Goal: Task Accomplishment & Management: Complete application form

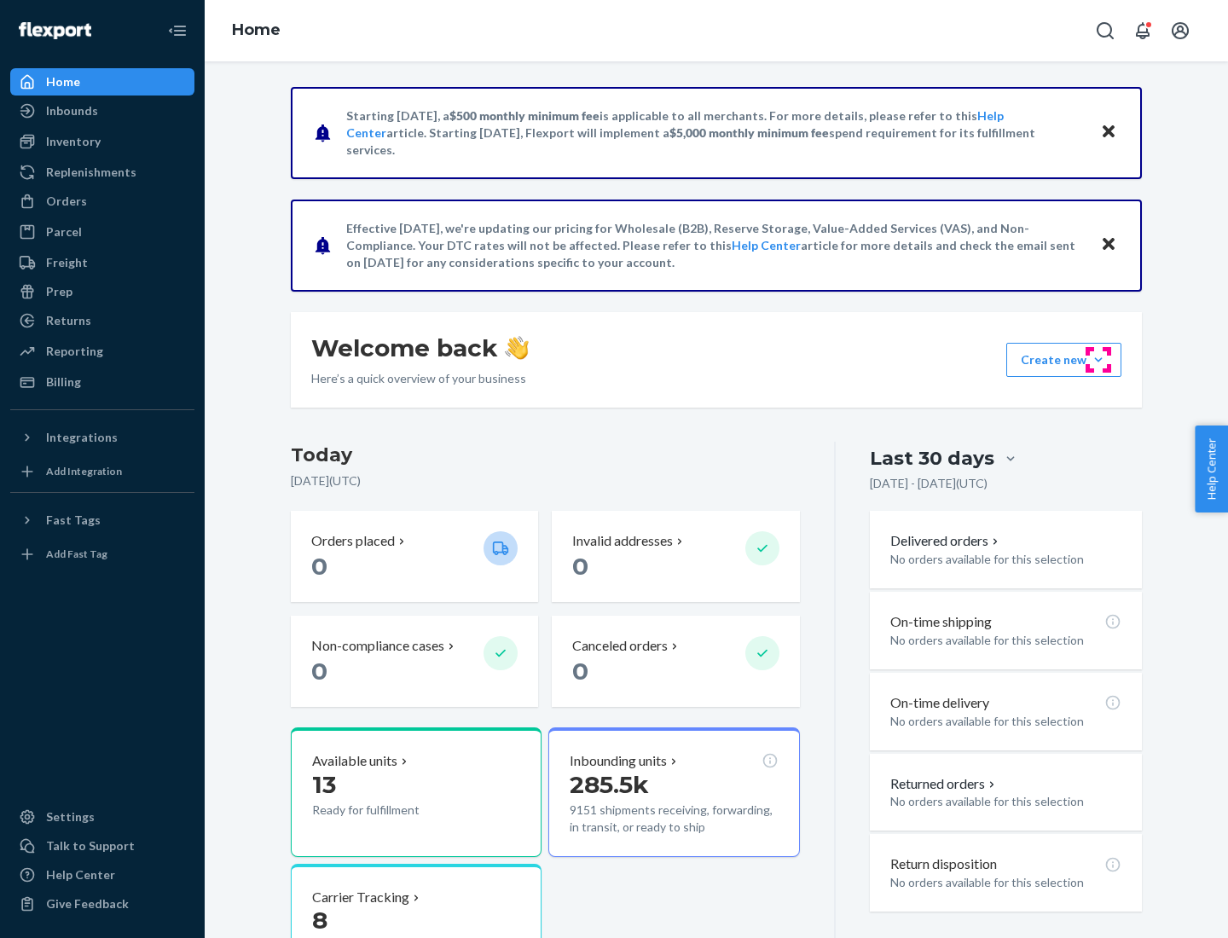
click at [1098, 360] on button "Create new Create new inbound Create new order Create new product" at bounding box center [1063, 360] width 115 height 34
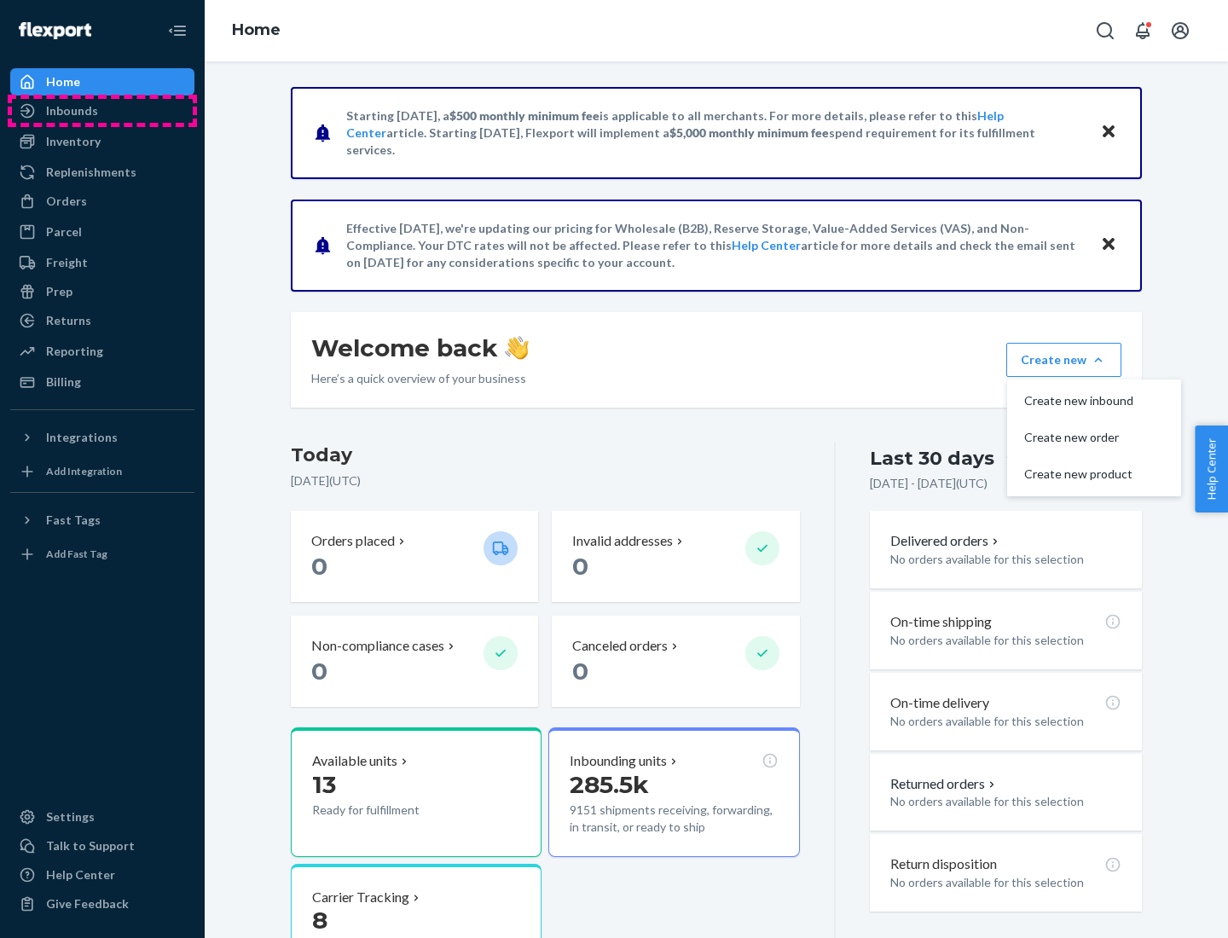
click at [102, 111] on div "Inbounds" at bounding box center [102, 111] width 181 height 24
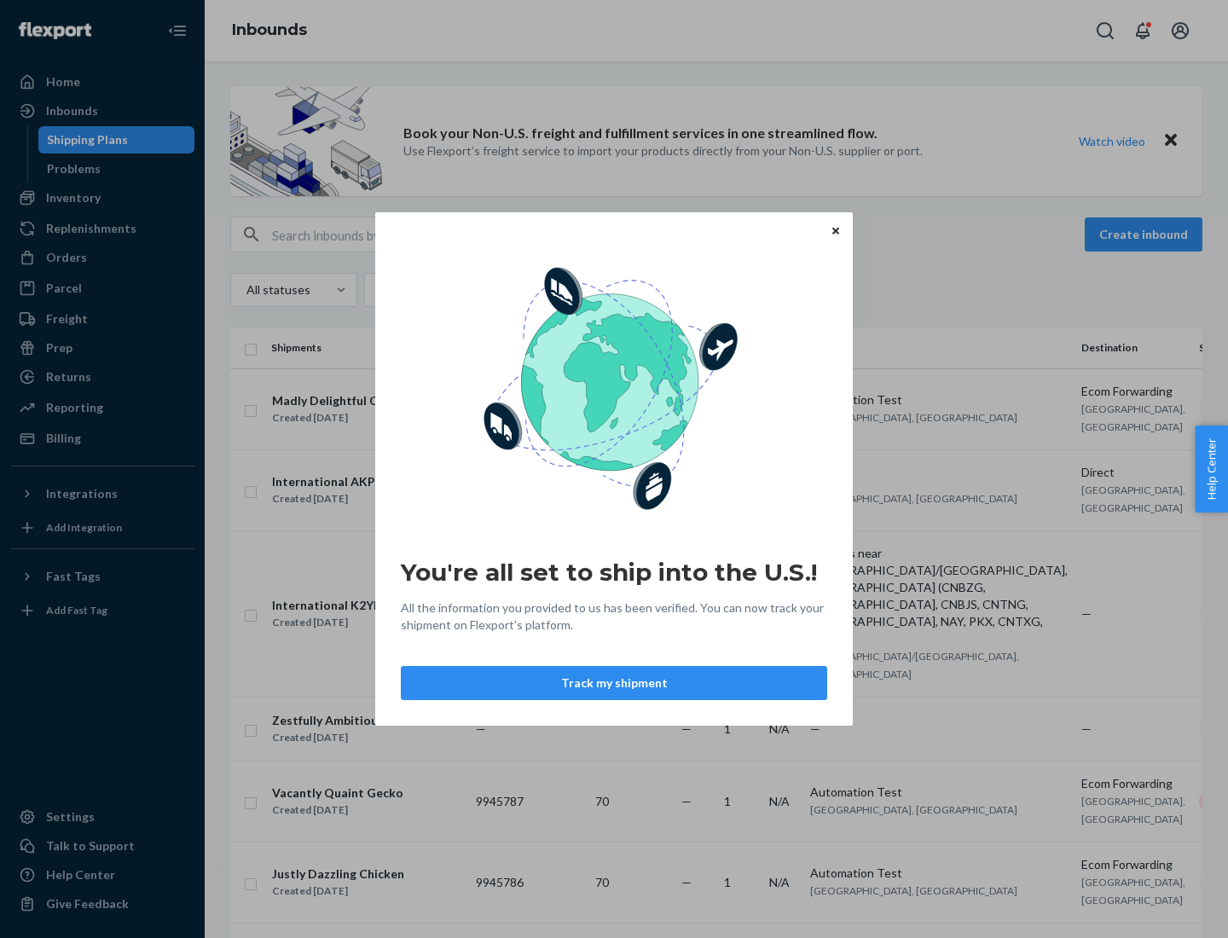
click at [102, 198] on div "You're all set to ship into the U.S.! All the information you provided to us ha…" at bounding box center [614, 469] width 1228 height 938
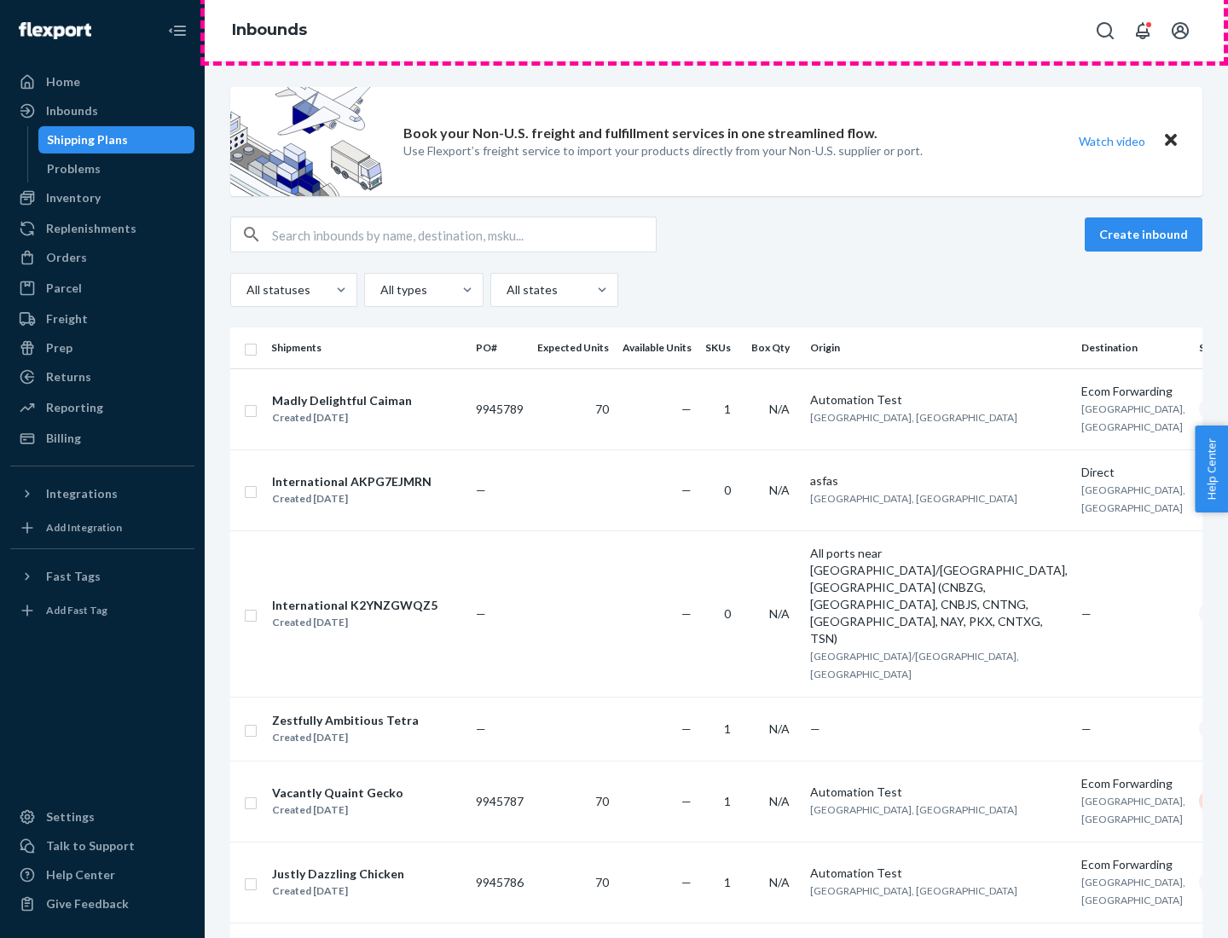
click at [716, 31] on div "Inbounds" at bounding box center [716, 30] width 1023 height 61
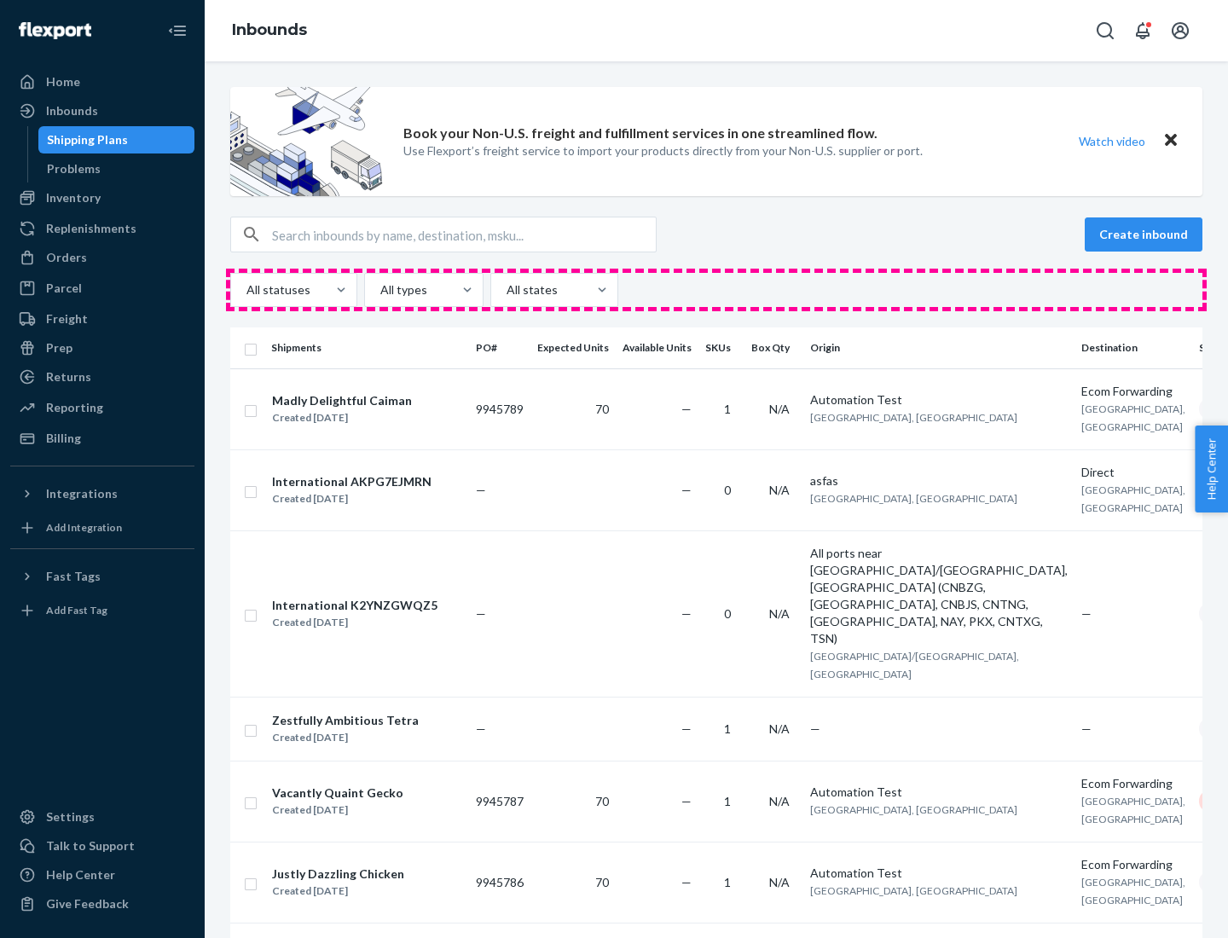
click at [716, 290] on div "All statuses All types All states" at bounding box center [716, 290] width 972 height 34
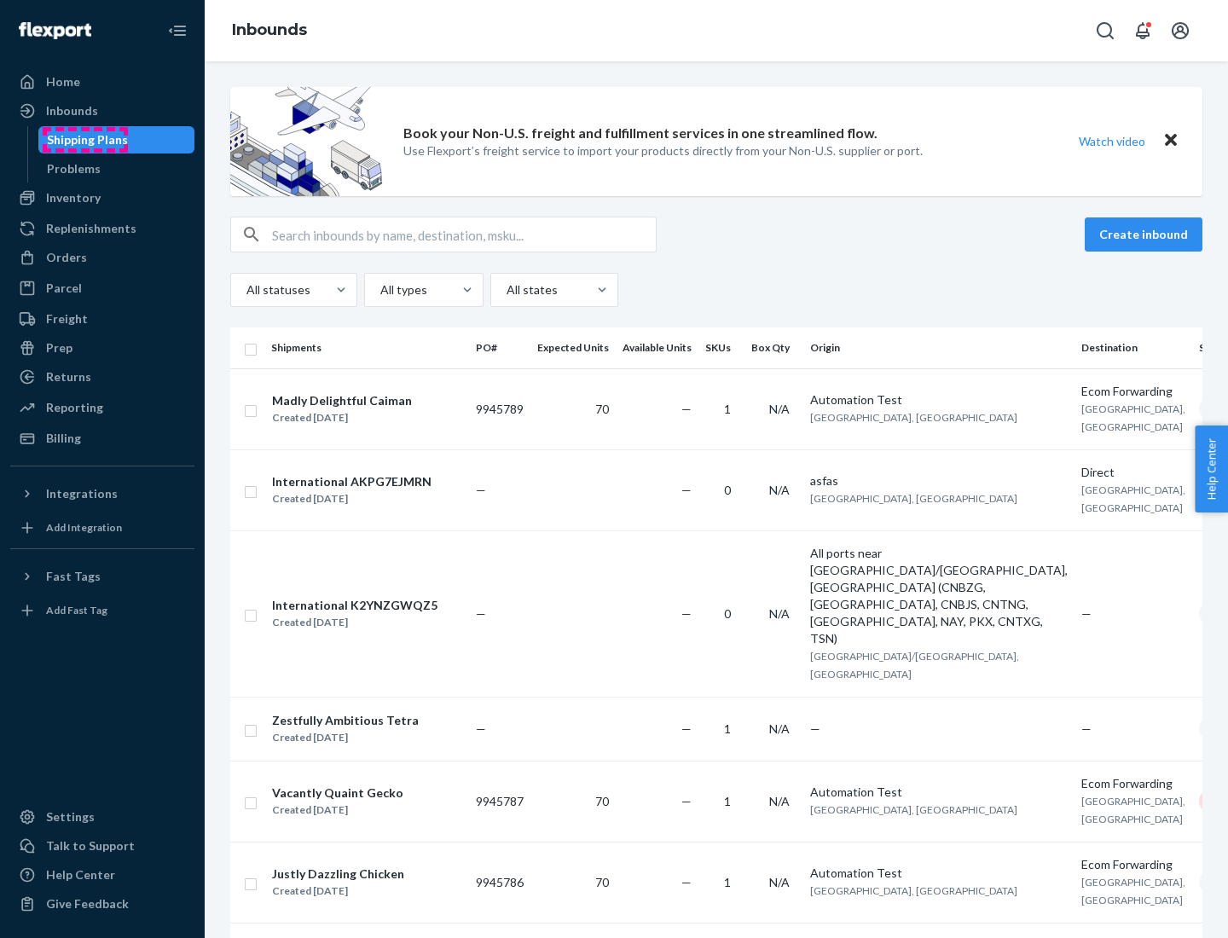
click at [84, 140] on div "Shipping Plans" at bounding box center [87, 139] width 81 height 17
click at [1146, 235] on button "Create inbound" at bounding box center [1144, 234] width 118 height 34
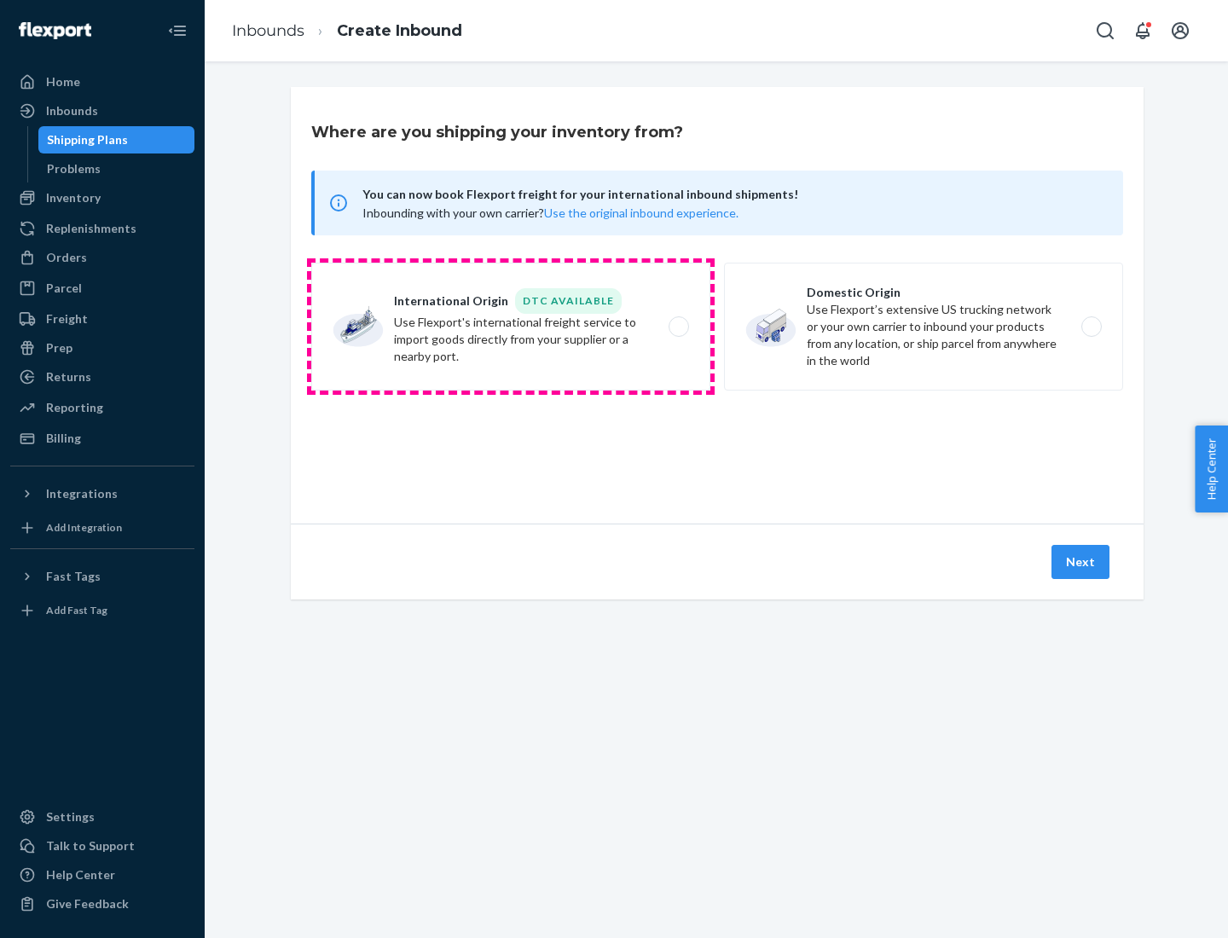
click at [511, 327] on label "International Origin DTC Available Use Flexport's international freight service…" at bounding box center [510, 327] width 399 height 128
click at [678, 327] on input "International Origin DTC Available Use Flexport's international freight service…" at bounding box center [683, 327] width 11 height 11
radio input "true"
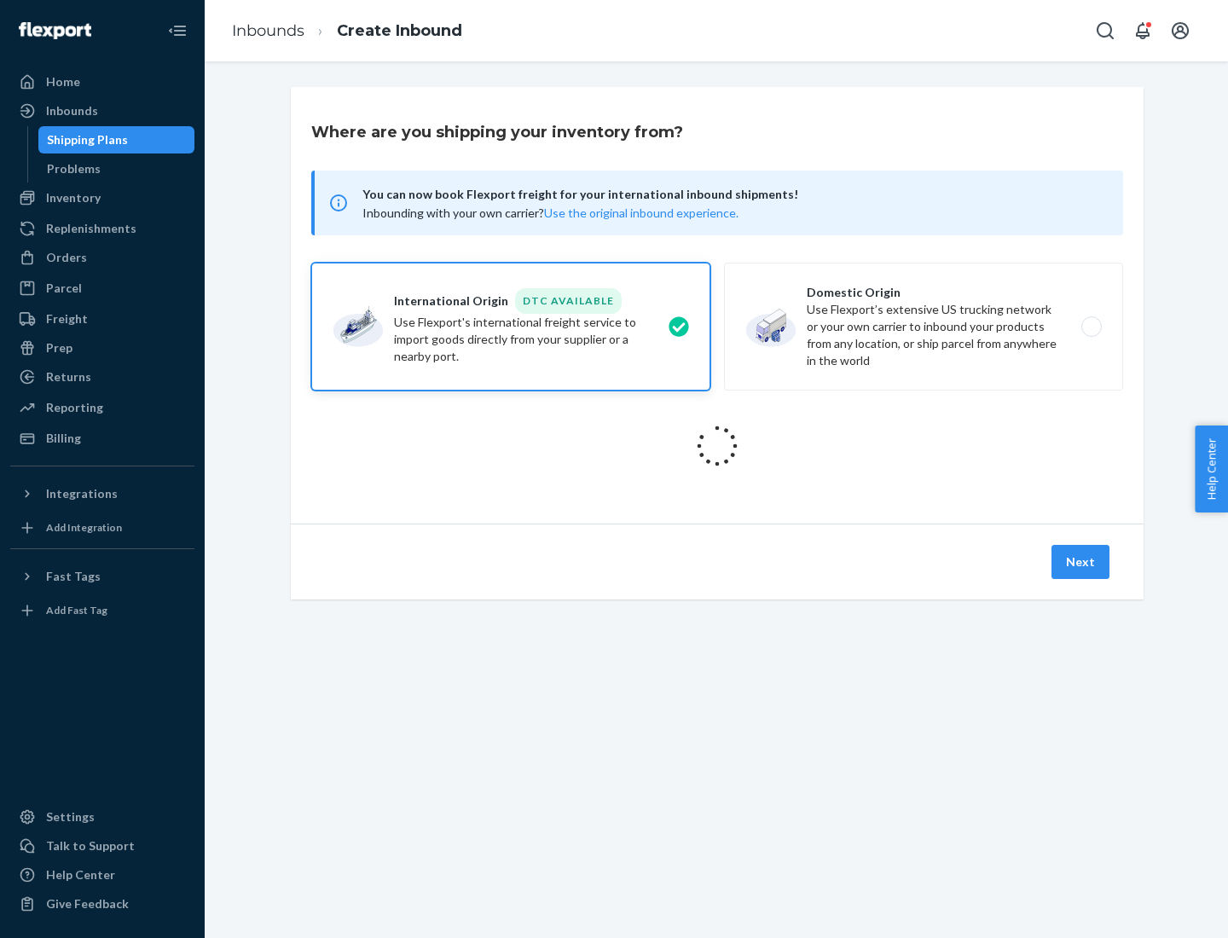
click at [717, 446] on icon at bounding box center [717, 446] width 53 height 53
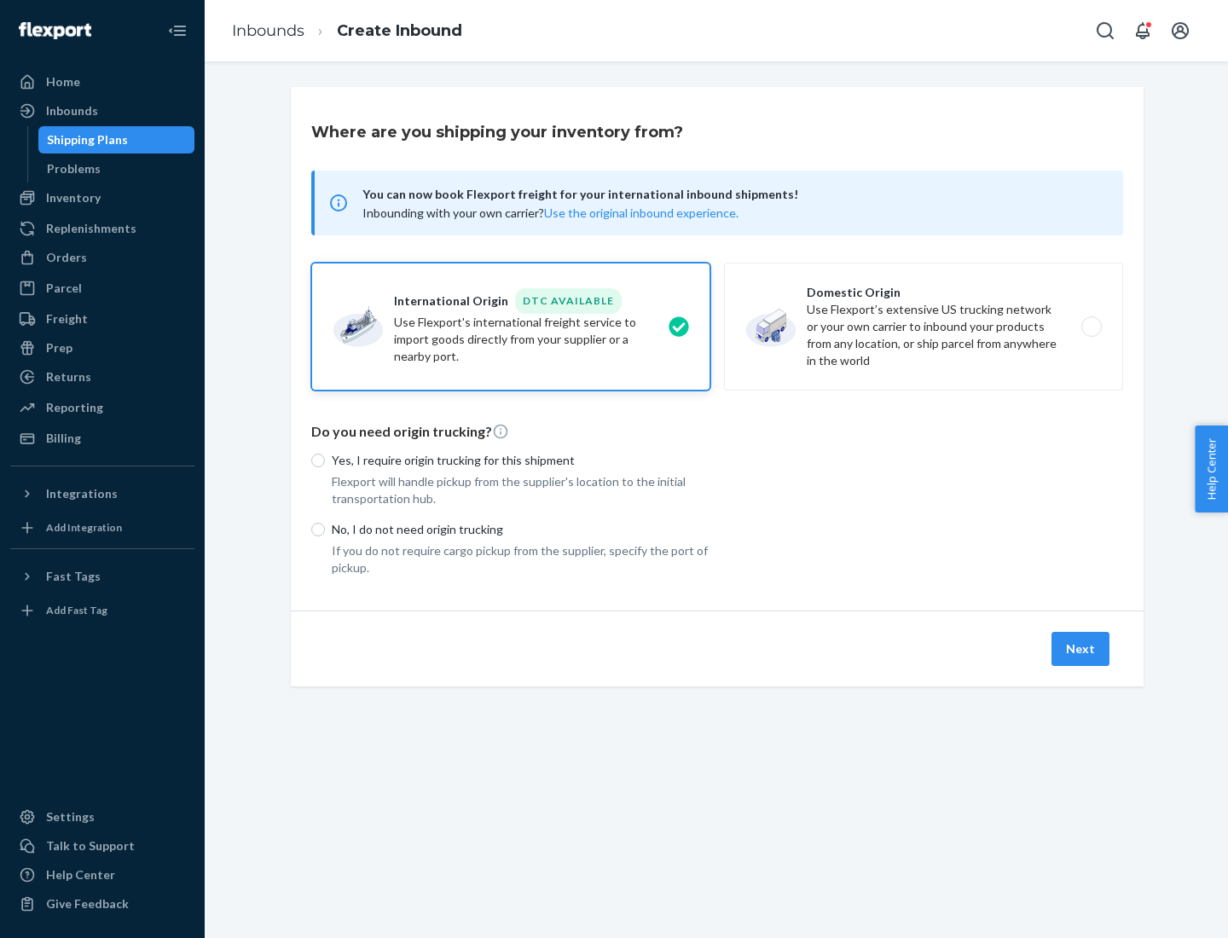
click at [521, 460] on p "Yes, I require origin trucking for this shipment" at bounding box center [521, 460] width 379 height 17
click at [325, 460] on input "Yes, I require origin trucking for this shipment" at bounding box center [318, 461] width 14 height 14
radio input "true"
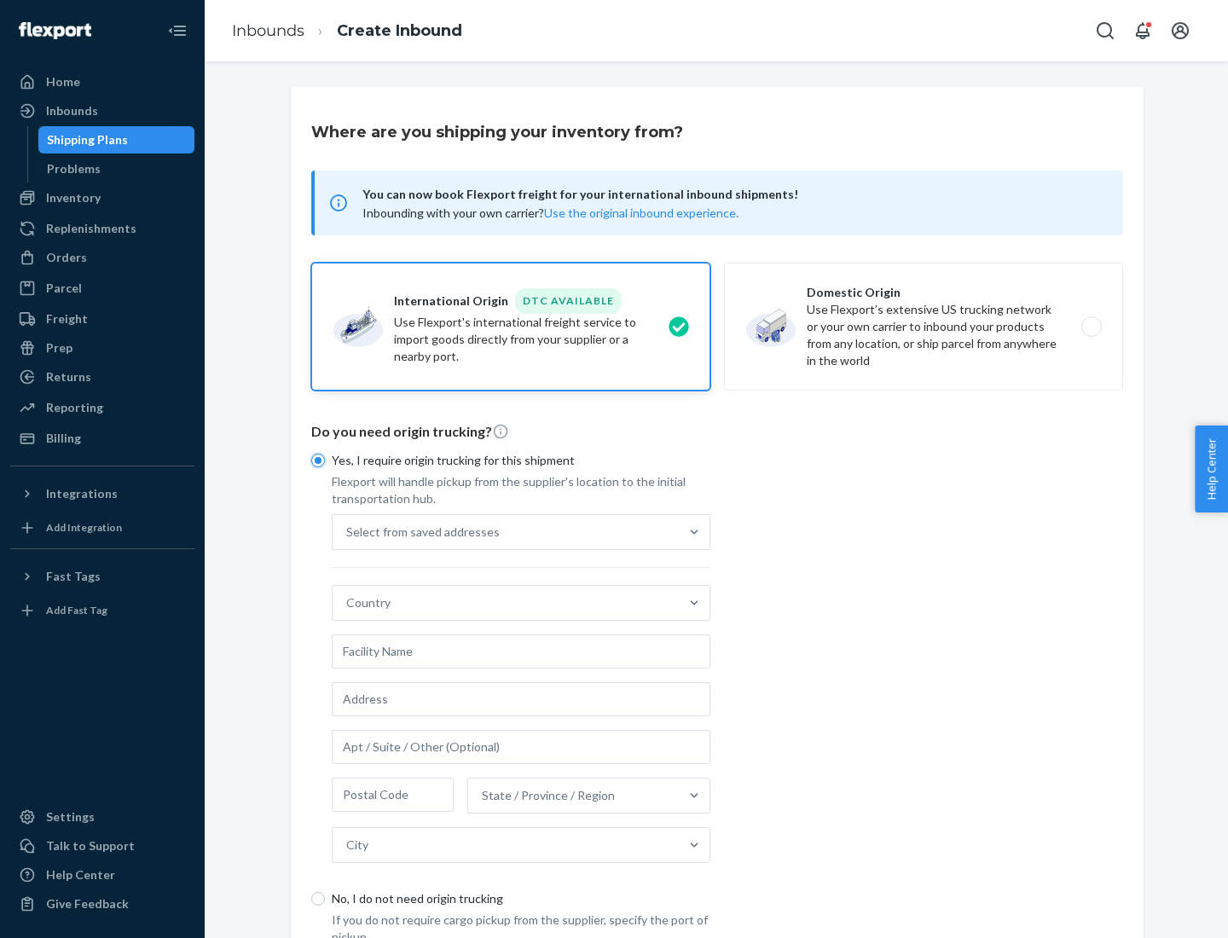
scroll to position [32, 0]
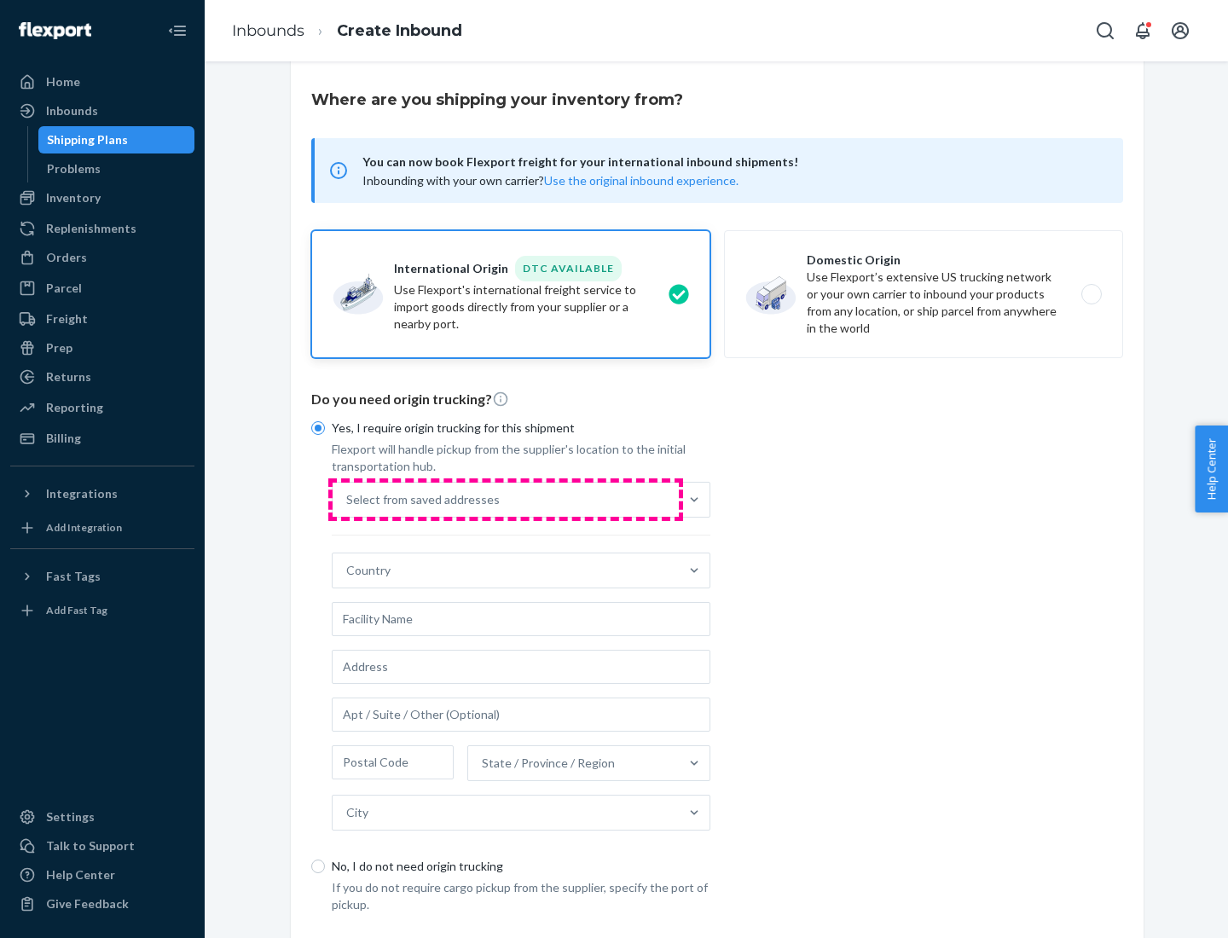
click at [506, 499] on div "Select from saved addresses" at bounding box center [506, 500] width 346 height 34
click at [348, 499] on input "Select from saved addresses" at bounding box center [347, 499] width 2 height 17
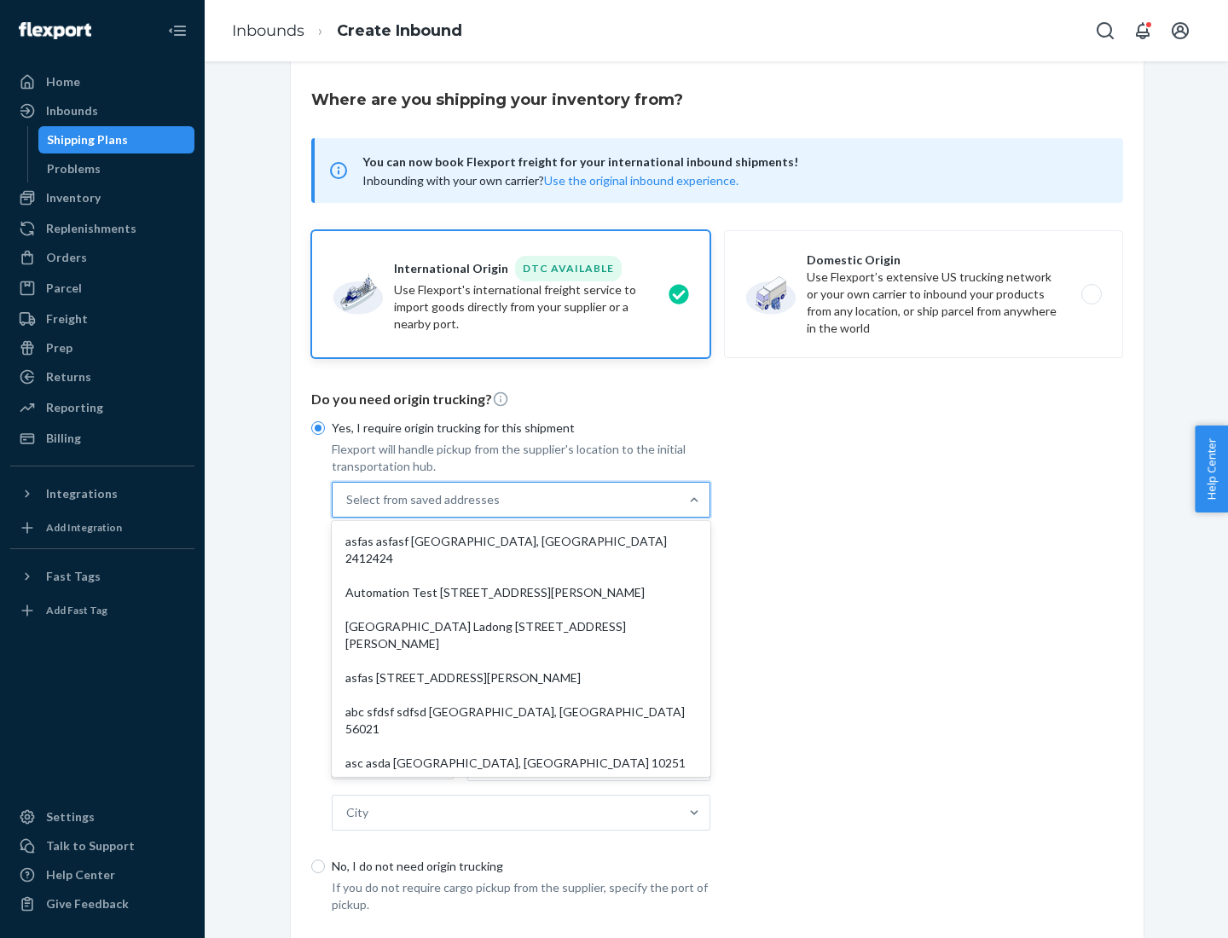
scroll to position [74, 0]
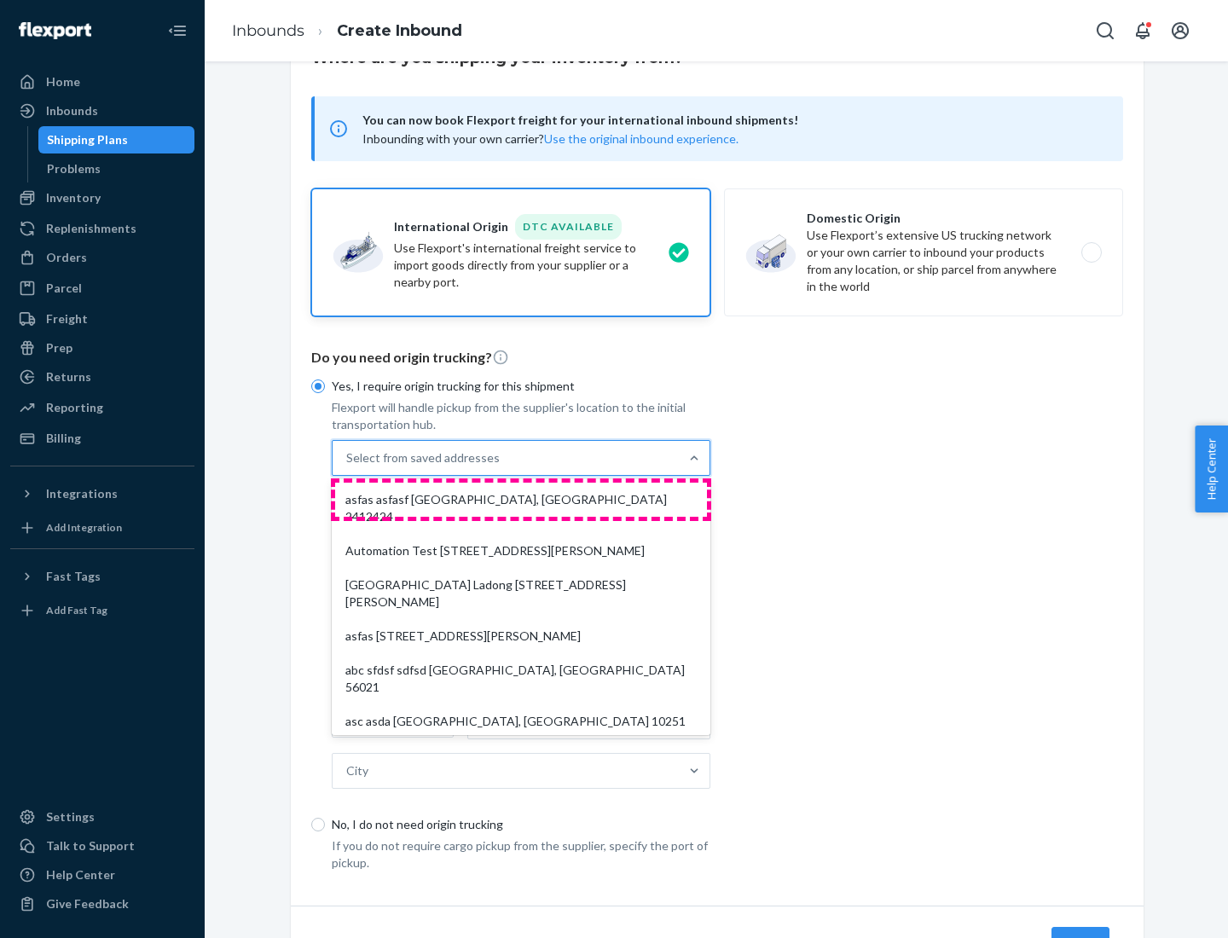
click at [521, 499] on div "asfas asfasf [GEOGRAPHIC_DATA], [GEOGRAPHIC_DATA] 2412424" at bounding box center [521, 508] width 372 height 51
click at [348, 466] on input "option asfas asfasf [GEOGRAPHIC_DATA], [GEOGRAPHIC_DATA] 2412424 focused, 1 of …" at bounding box center [347, 457] width 2 height 17
type input "asfas"
type input "asfasf"
type input "2412424"
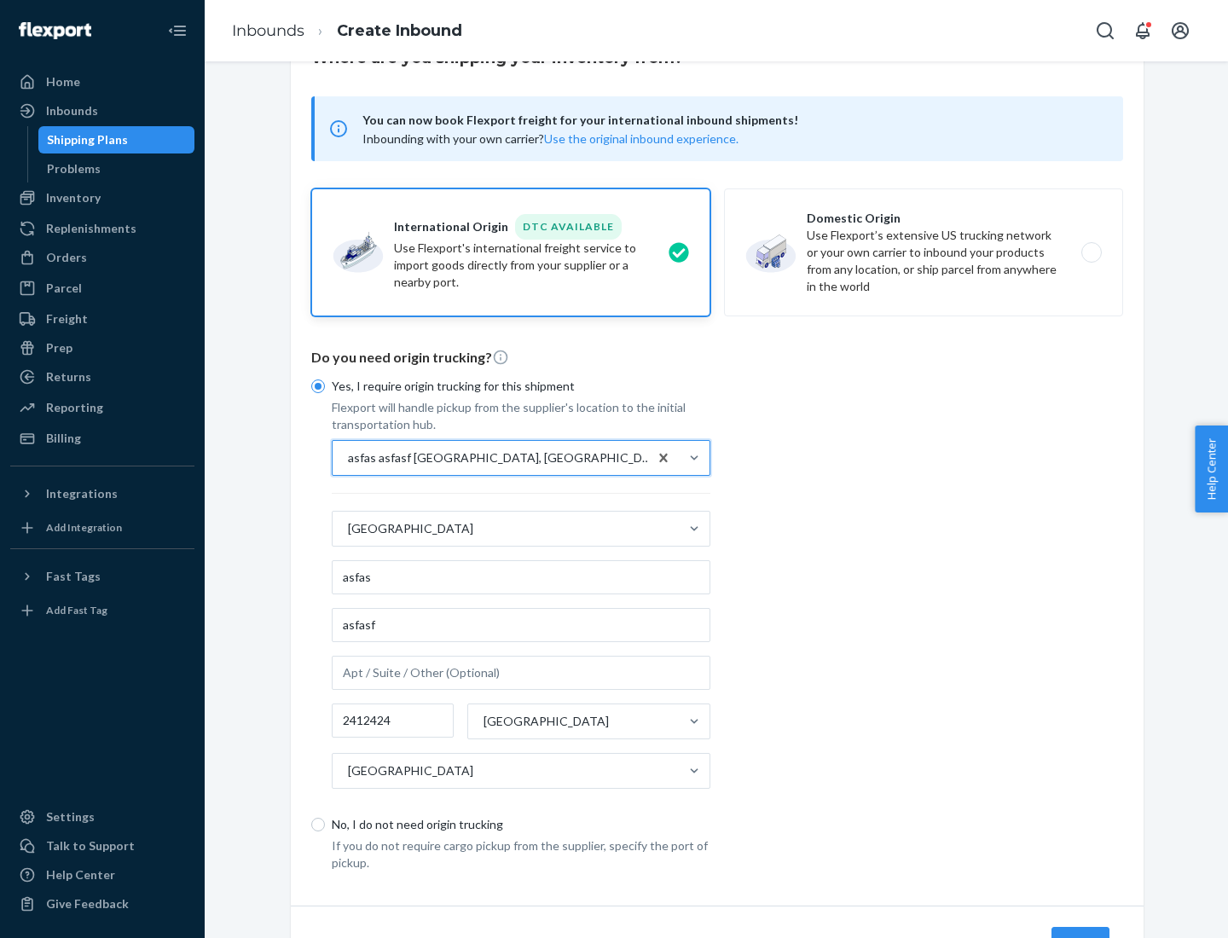
scroll to position [159, 0]
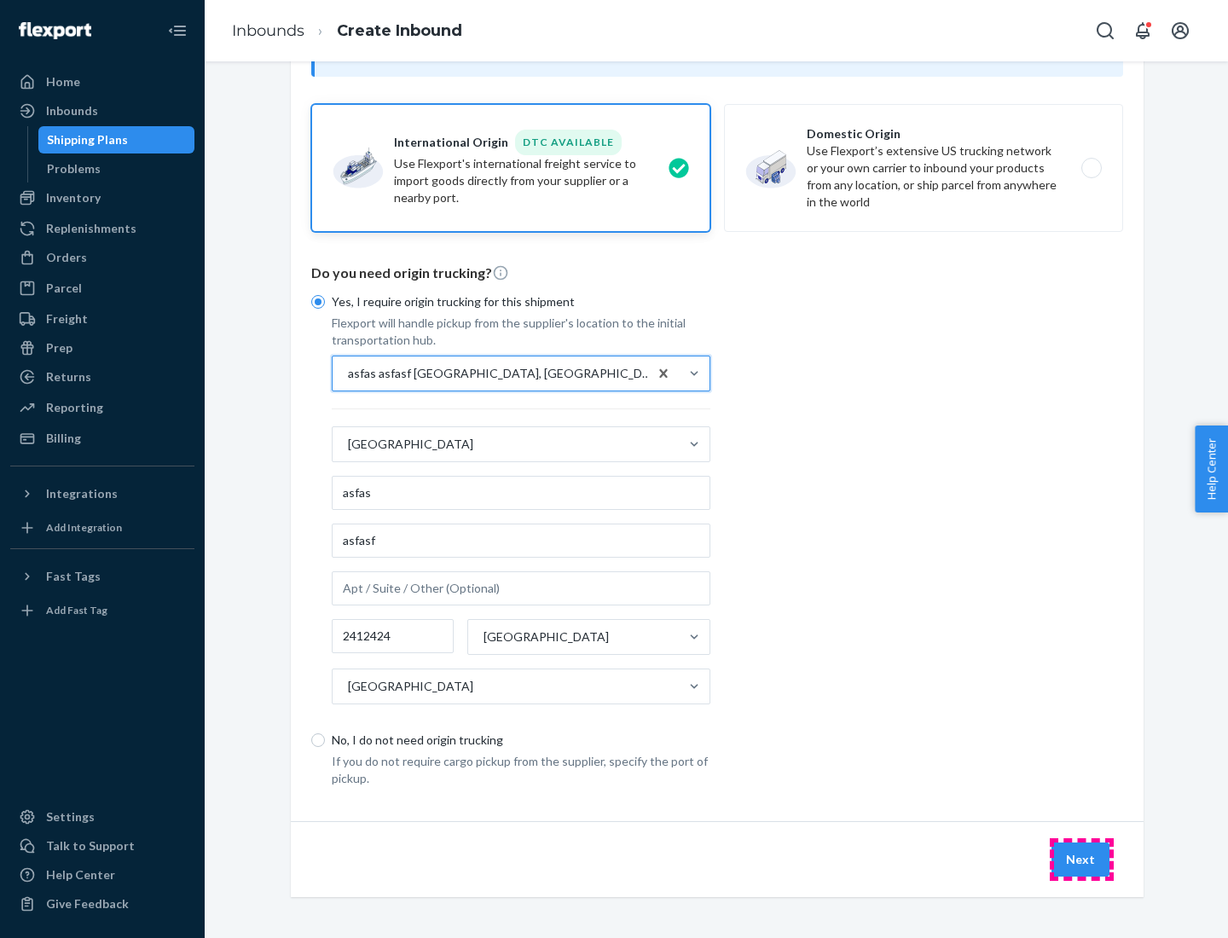
click at [1081, 859] on button "Next" at bounding box center [1081, 860] width 58 height 34
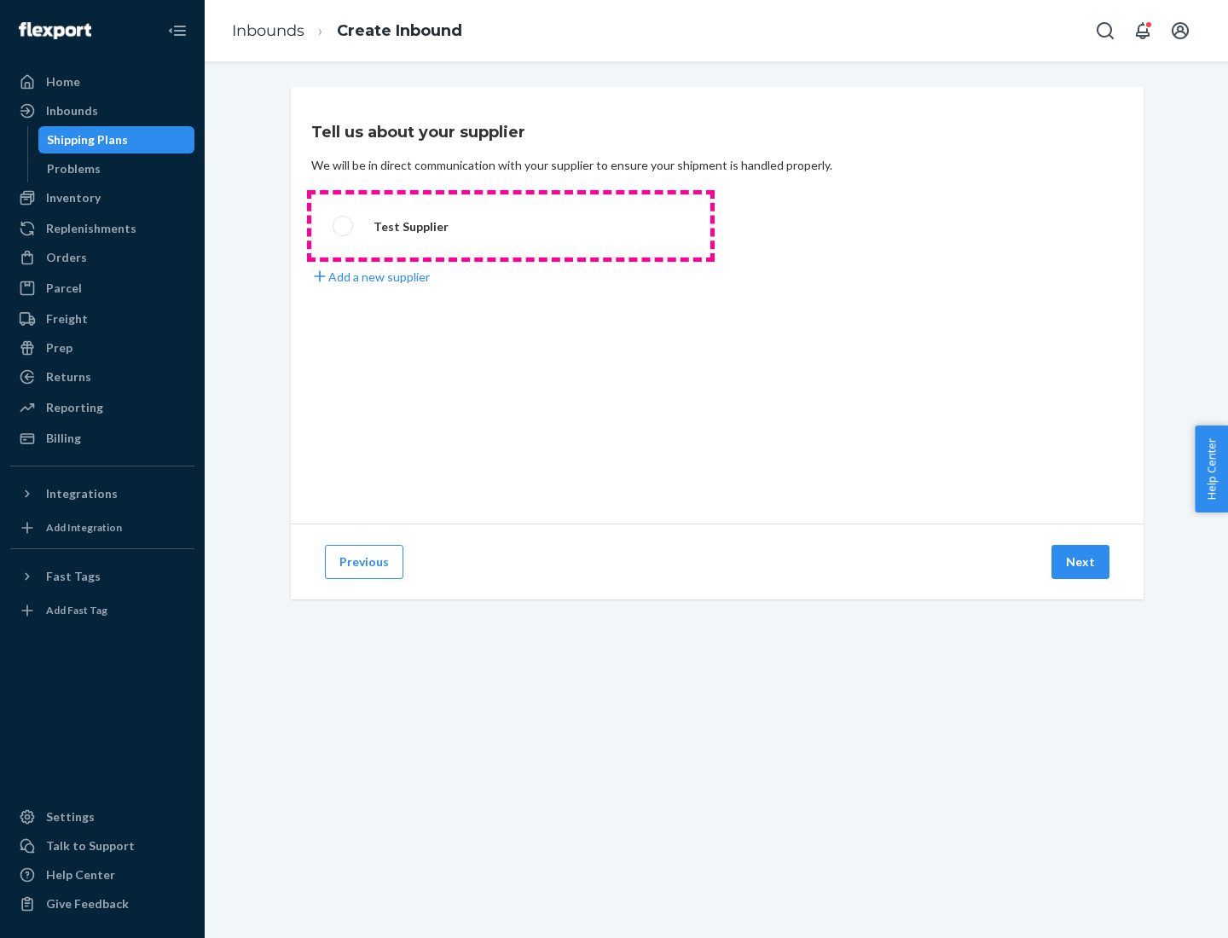
click at [511, 226] on label "Test Supplier" at bounding box center [510, 225] width 399 height 63
click at [344, 226] on input "Test Supplier" at bounding box center [338, 226] width 11 height 11
radio input "true"
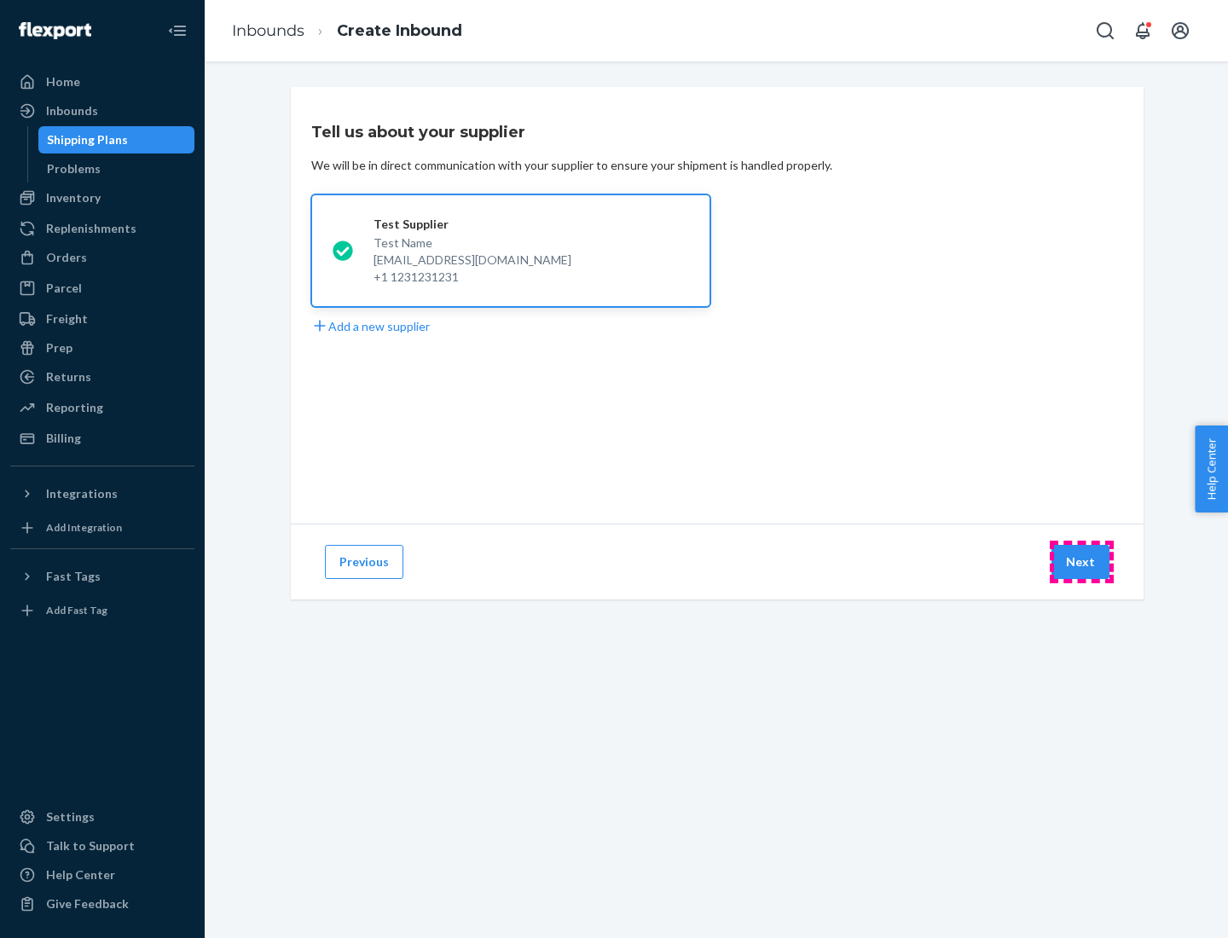
click at [1081, 562] on button "Next" at bounding box center [1081, 562] width 58 height 34
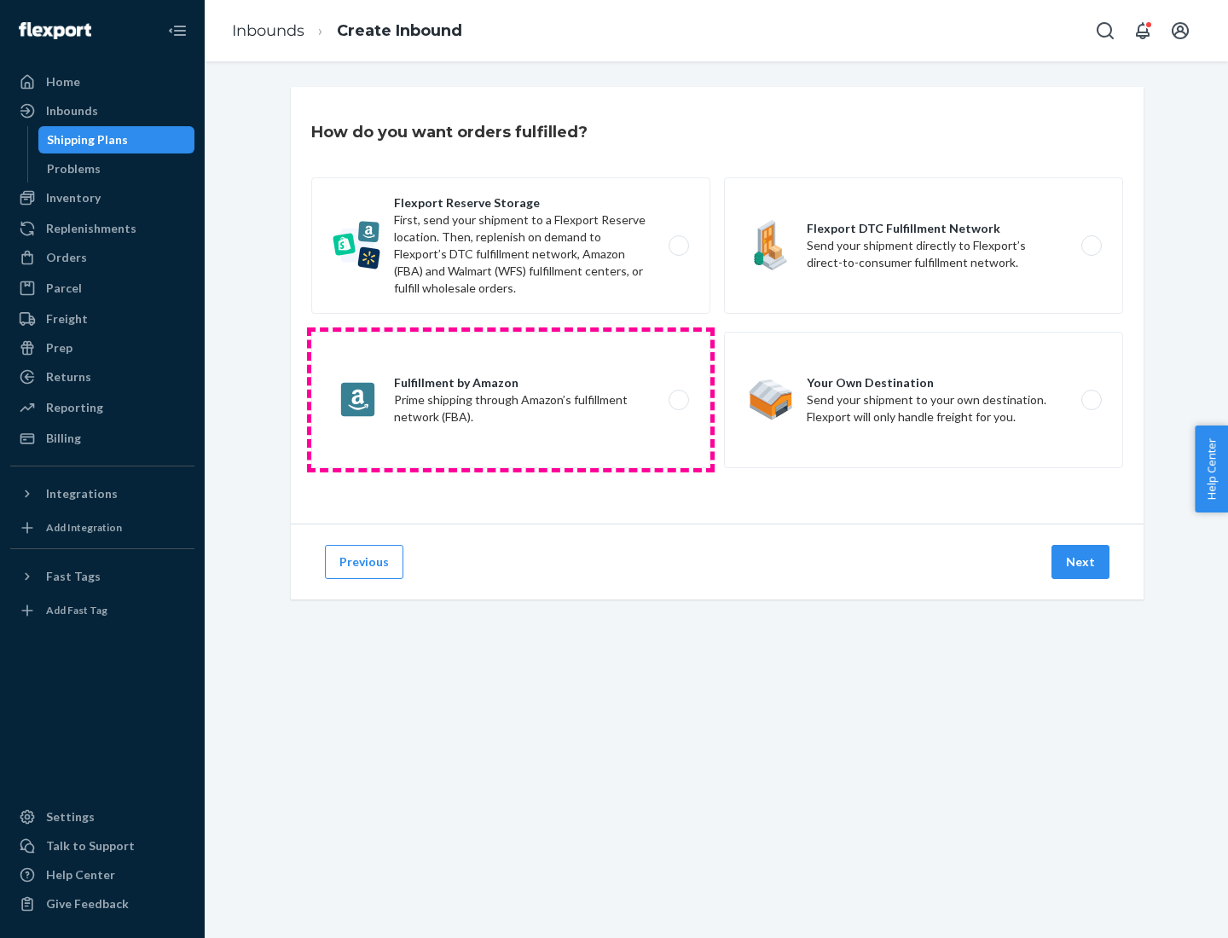
click at [511, 400] on label "Fulfillment by Amazon Prime shipping through Amazon’s fulfillment network (FBA)." at bounding box center [510, 400] width 399 height 136
click at [678, 400] on input "Fulfillment by Amazon Prime shipping through Amazon’s fulfillment network (FBA)." at bounding box center [683, 400] width 11 height 11
radio input "true"
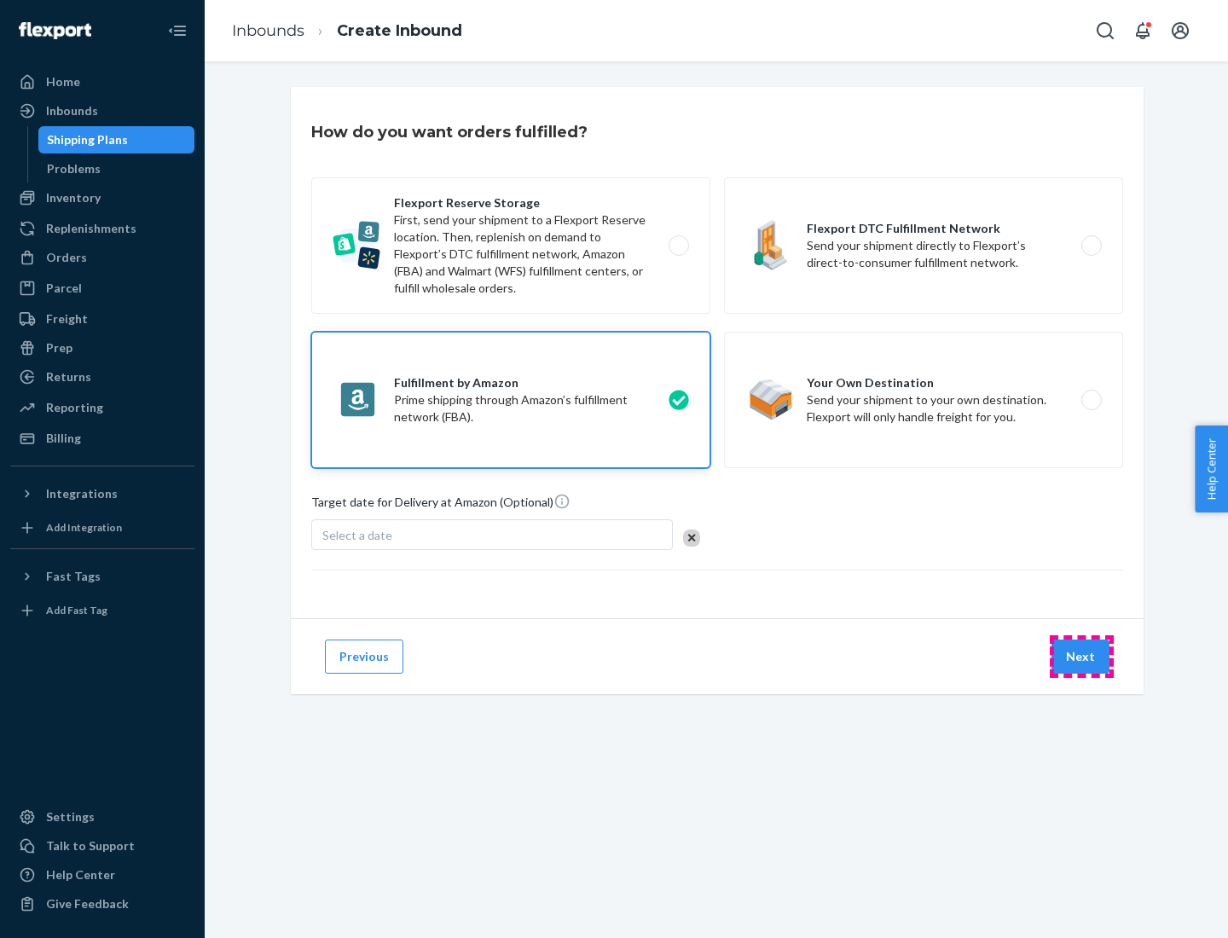
click at [1081, 657] on button "Next" at bounding box center [1081, 657] width 58 height 34
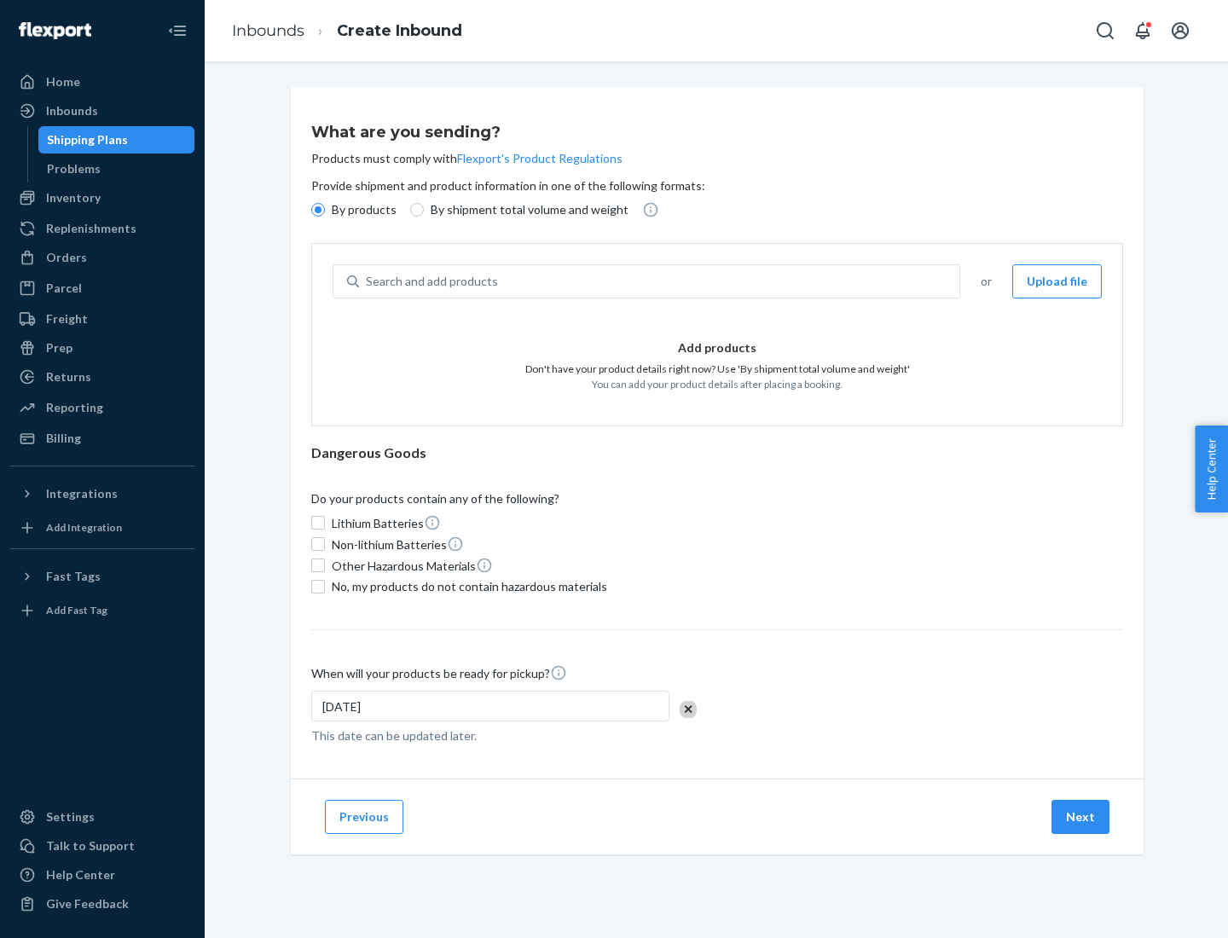
click at [524, 210] on p "By shipment total volume and weight" at bounding box center [530, 209] width 198 height 17
click at [424, 210] on input "By shipment total volume and weight" at bounding box center [417, 210] width 14 height 14
radio input "true"
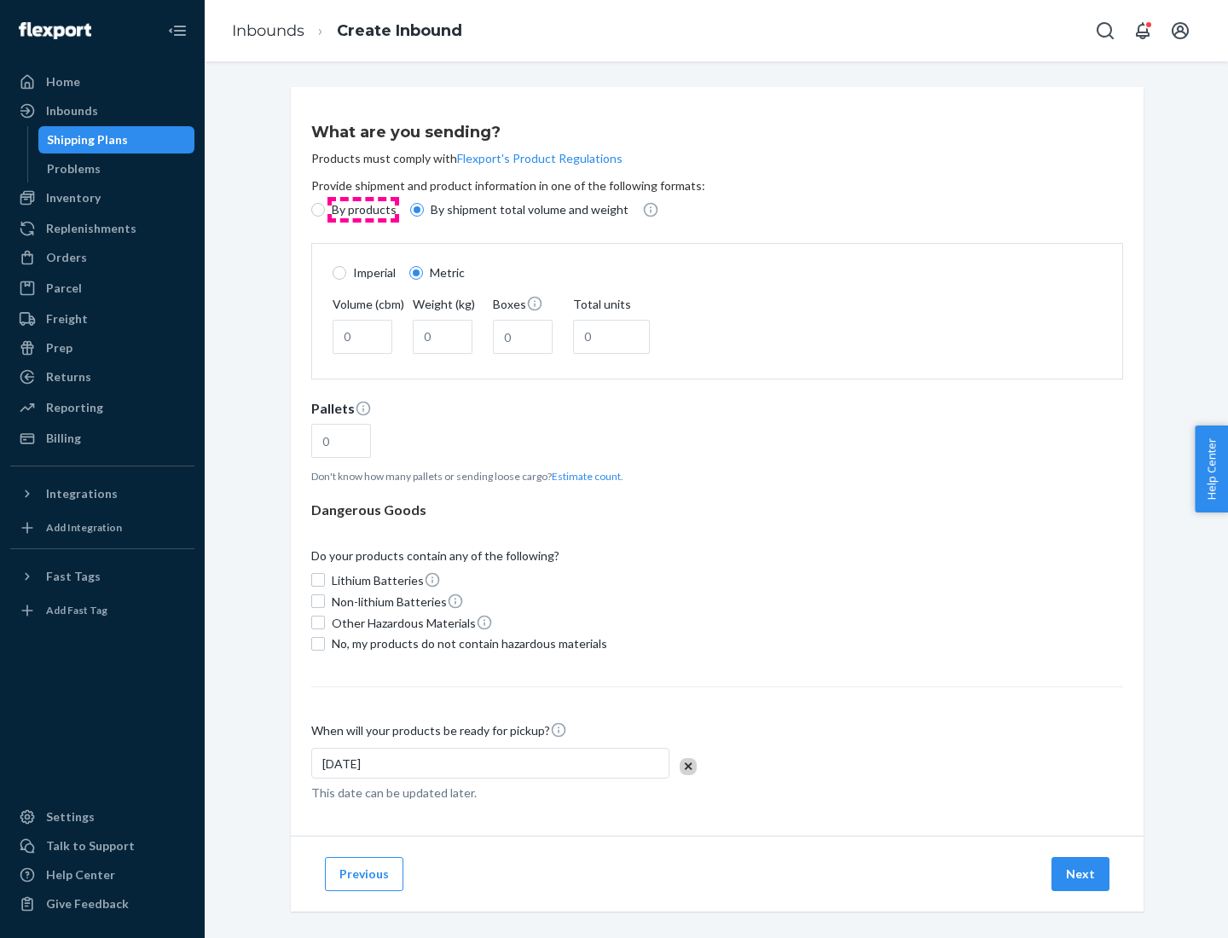
click at [362, 210] on p "By products" at bounding box center [364, 209] width 65 height 17
click at [325, 210] on input "By products" at bounding box center [318, 210] width 14 height 14
radio input "true"
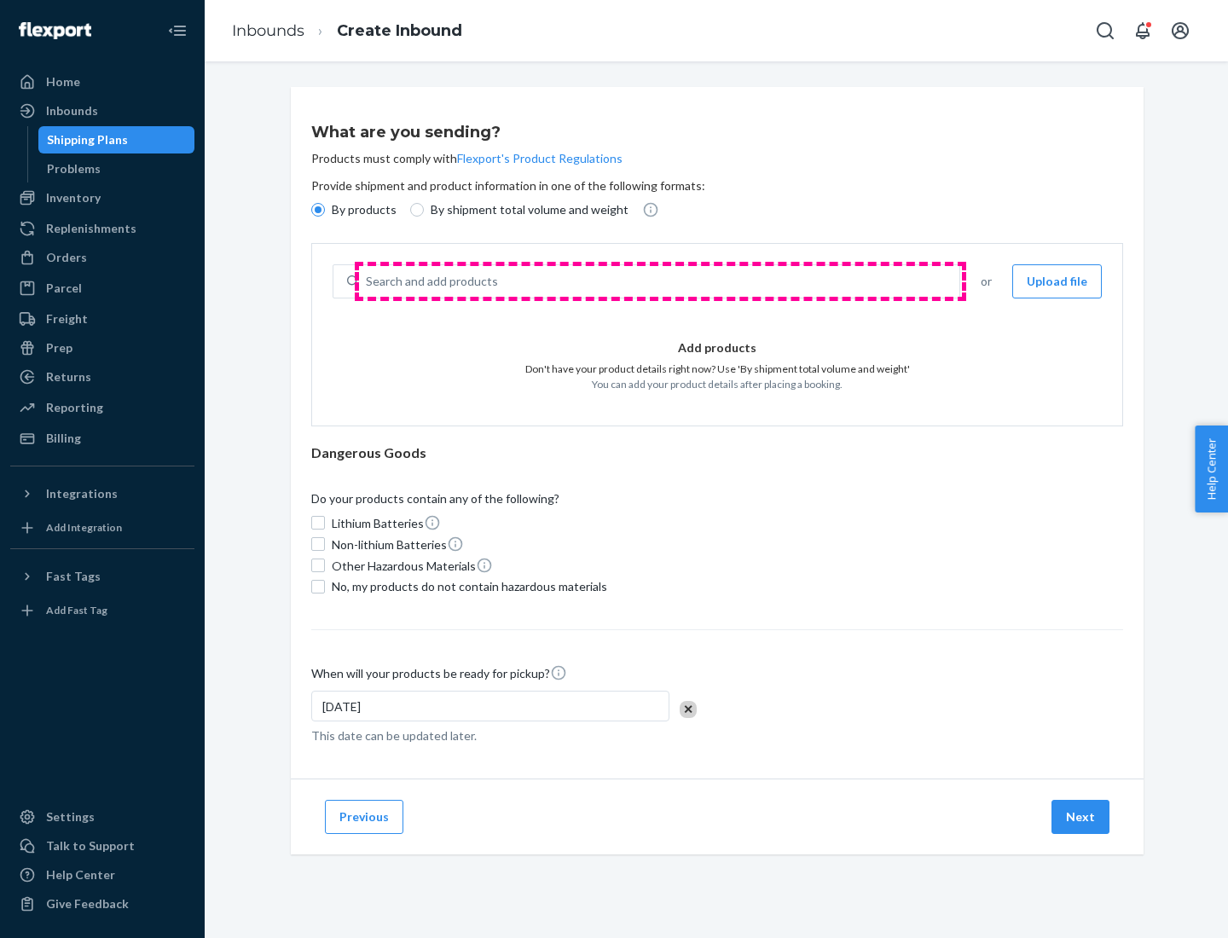
click at [660, 281] on div "Search and add products" at bounding box center [659, 281] width 600 height 31
click at [368, 281] on input "Search and add products" at bounding box center [367, 281] width 2 height 17
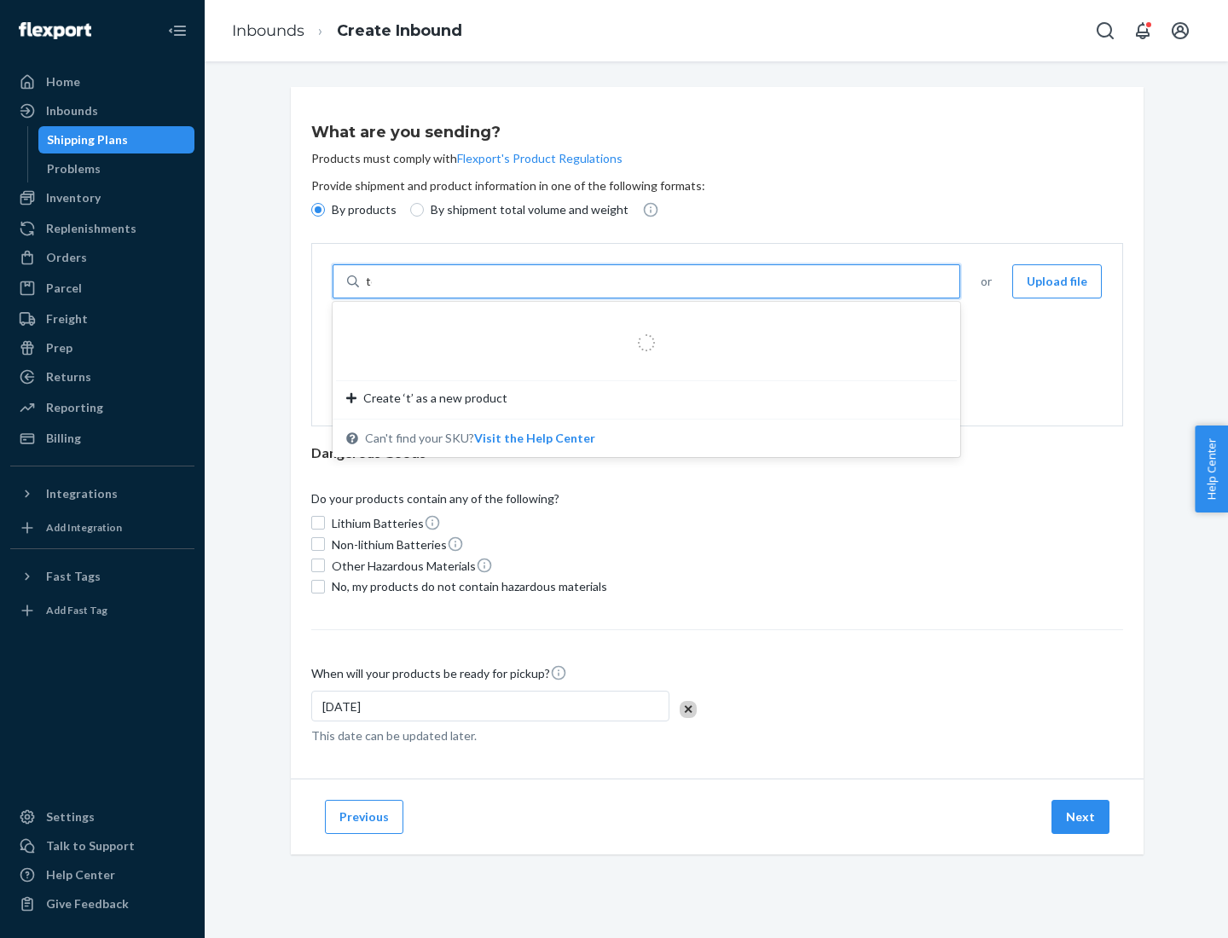
type input "test"
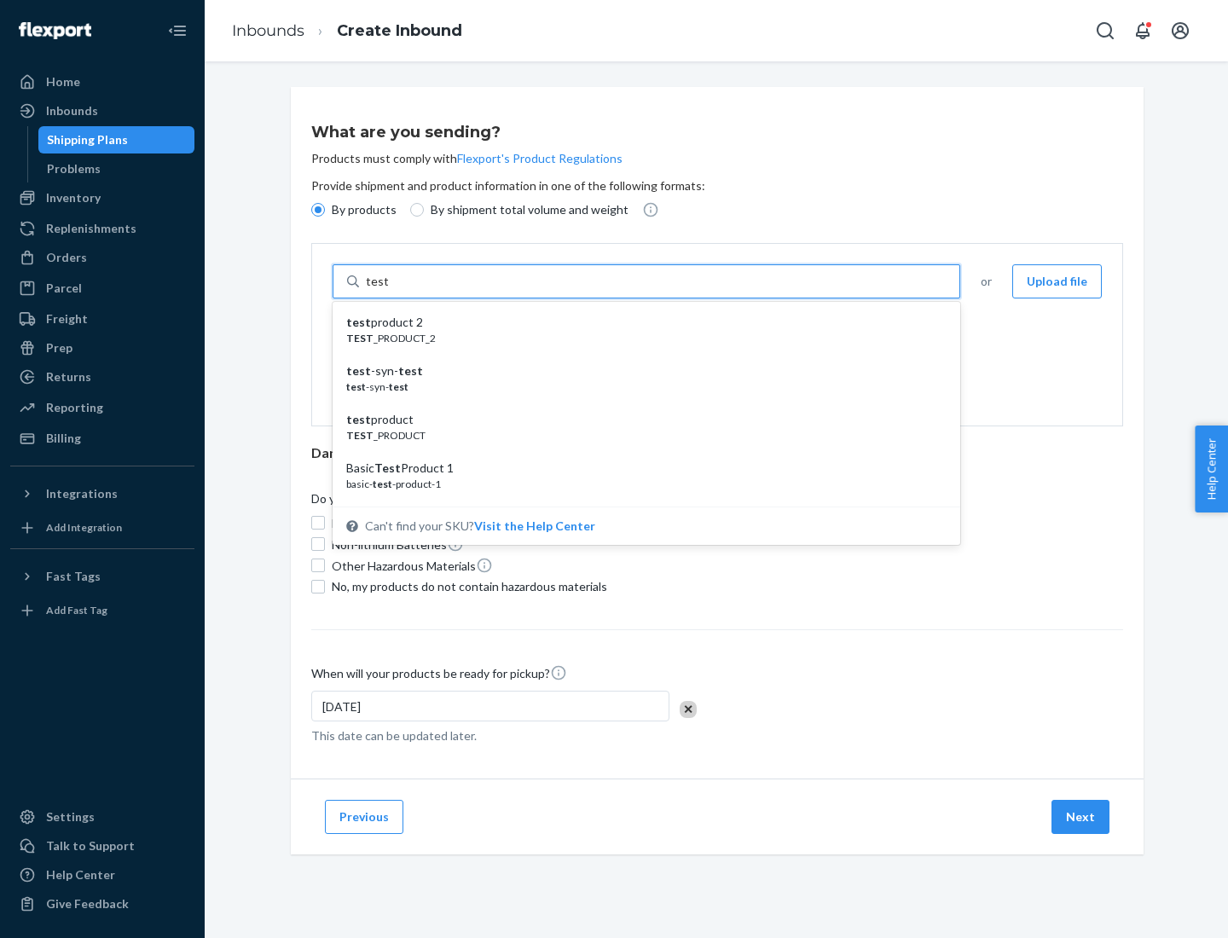
click at [640, 322] on div "test product 2" at bounding box center [639, 322] width 587 height 17
click at [388, 290] on input "test" at bounding box center [377, 281] width 22 height 17
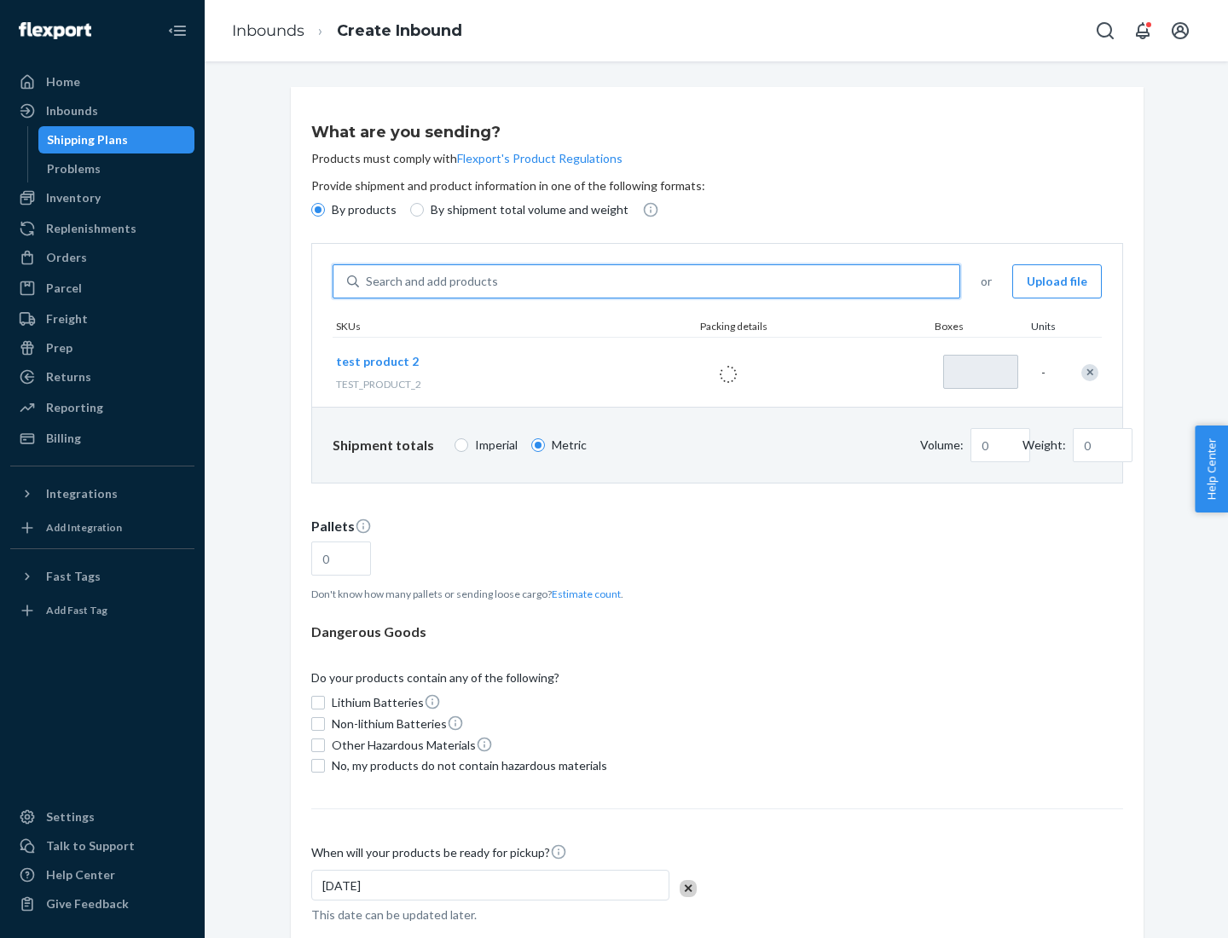
type input "1"
type input "0.02"
type input "22.23"
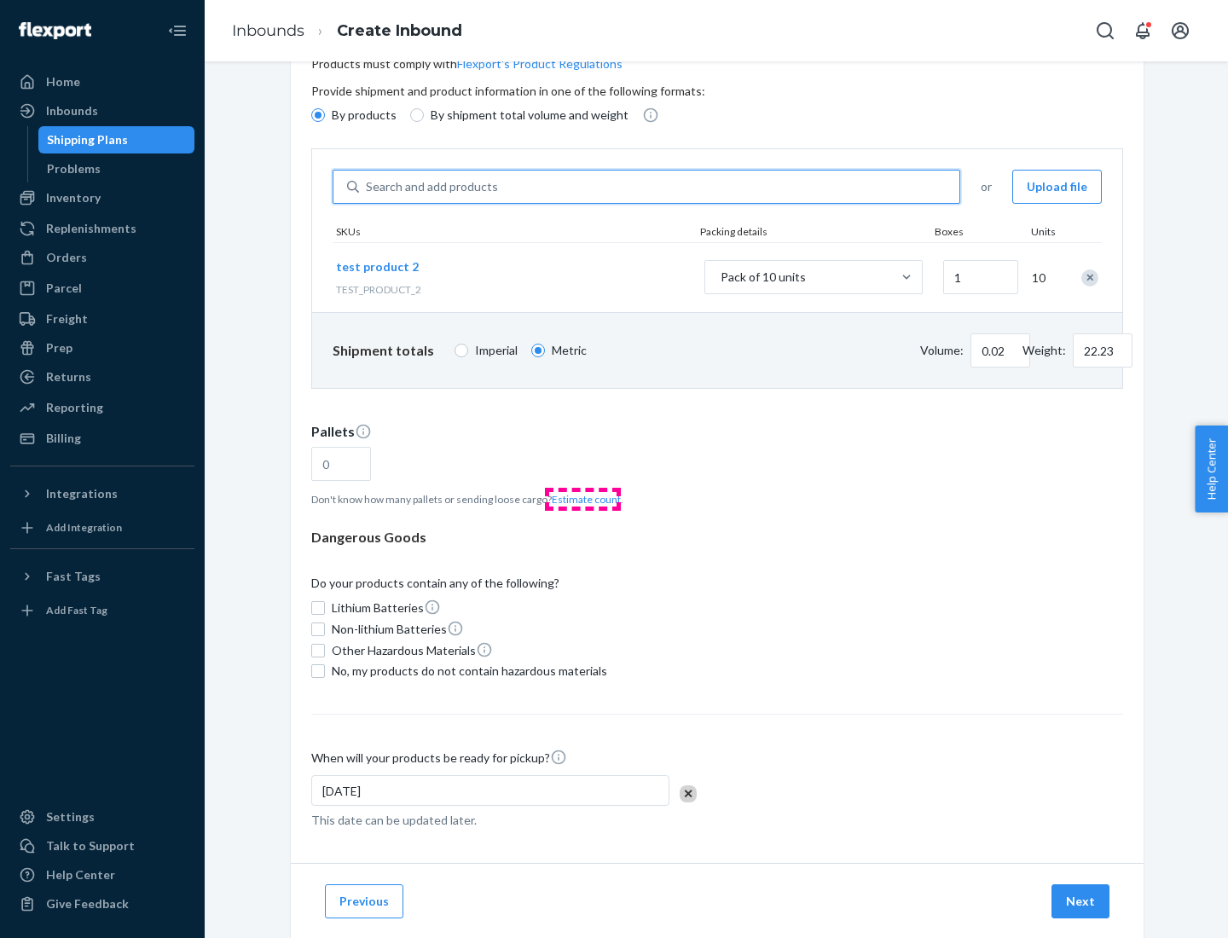
click at [582, 499] on button "Estimate count" at bounding box center [586, 499] width 69 height 14
type input "1"
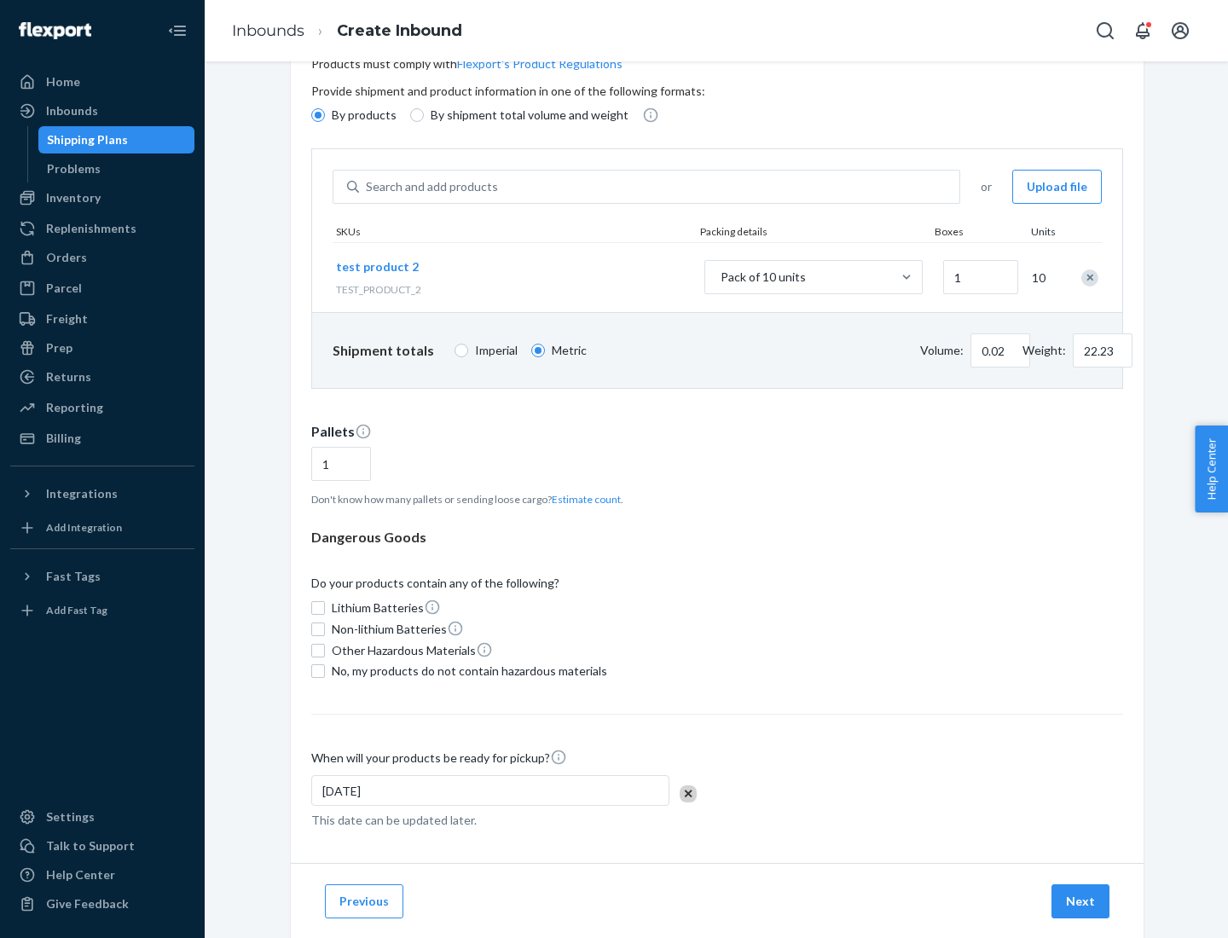
scroll to position [136, 0]
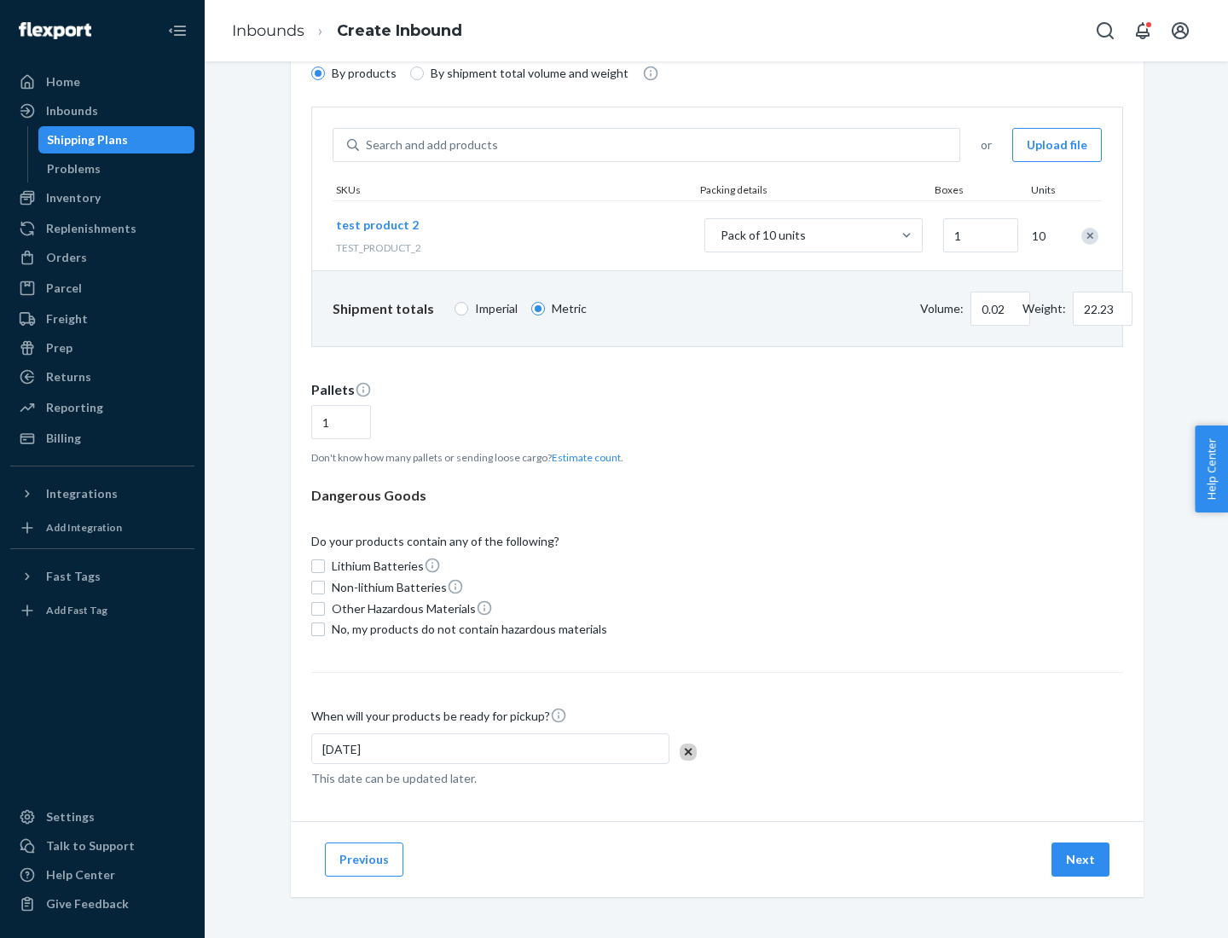
click at [466, 629] on span "No, my products do not contain hazardous materials" at bounding box center [469, 629] width 275 height 17
click at [325, 629] on input "No, my products do not contain hazardous materials" at bounding box center [318, 630] width 14 height 14
checkbox input "true"
click at [1081, 860] on button "Next" at bounding box center [1081, 860] width 58 height 34
